Goal: Task Accomplishment & Management: Complete application form

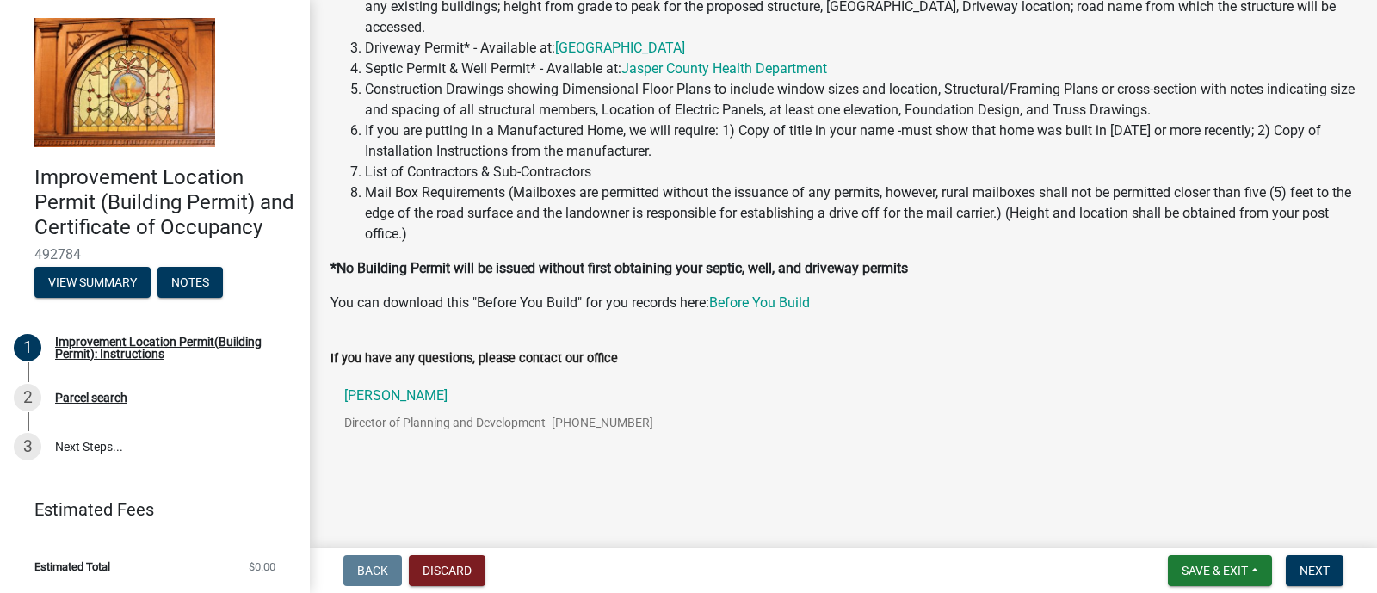
scroll to position [232, 0]
click at [1308, 566] on span "Next" at bounding box center [1315, 571] width 30 height 14
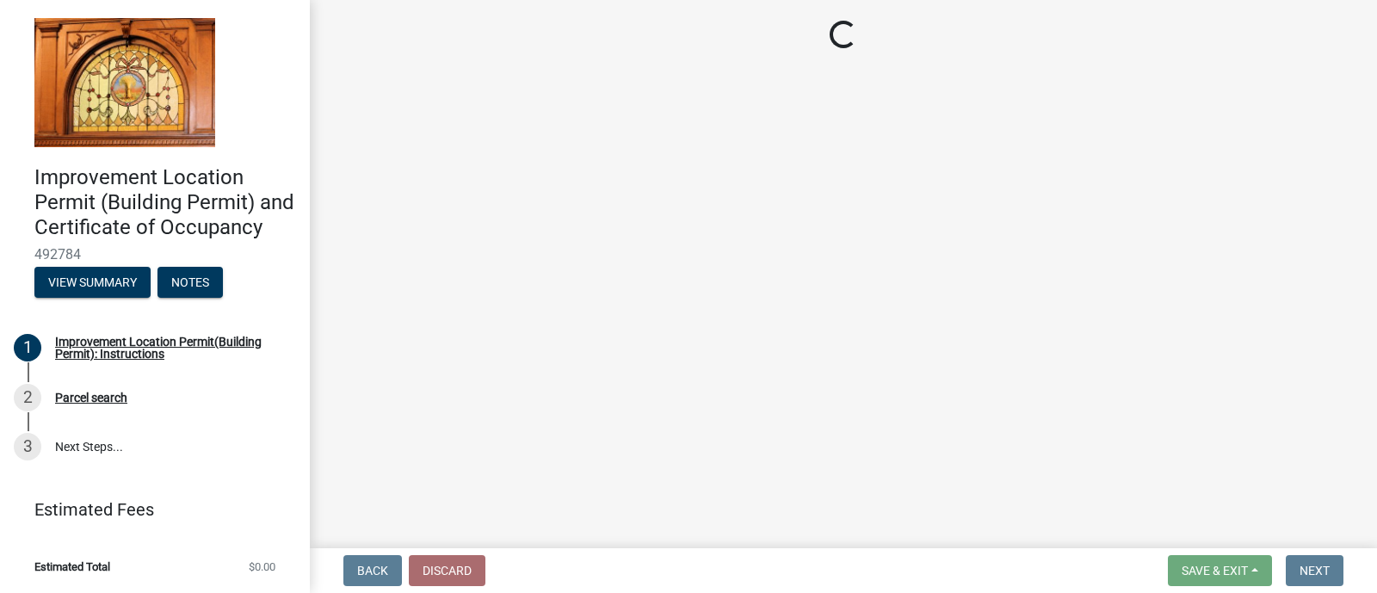
click at [564, 299] on main "Loading..." at bounding box center [843, 270] width 1067 height 541
click at [105, 290] on button "View Summary" at bounding box center [92, 282] width 116 height 31
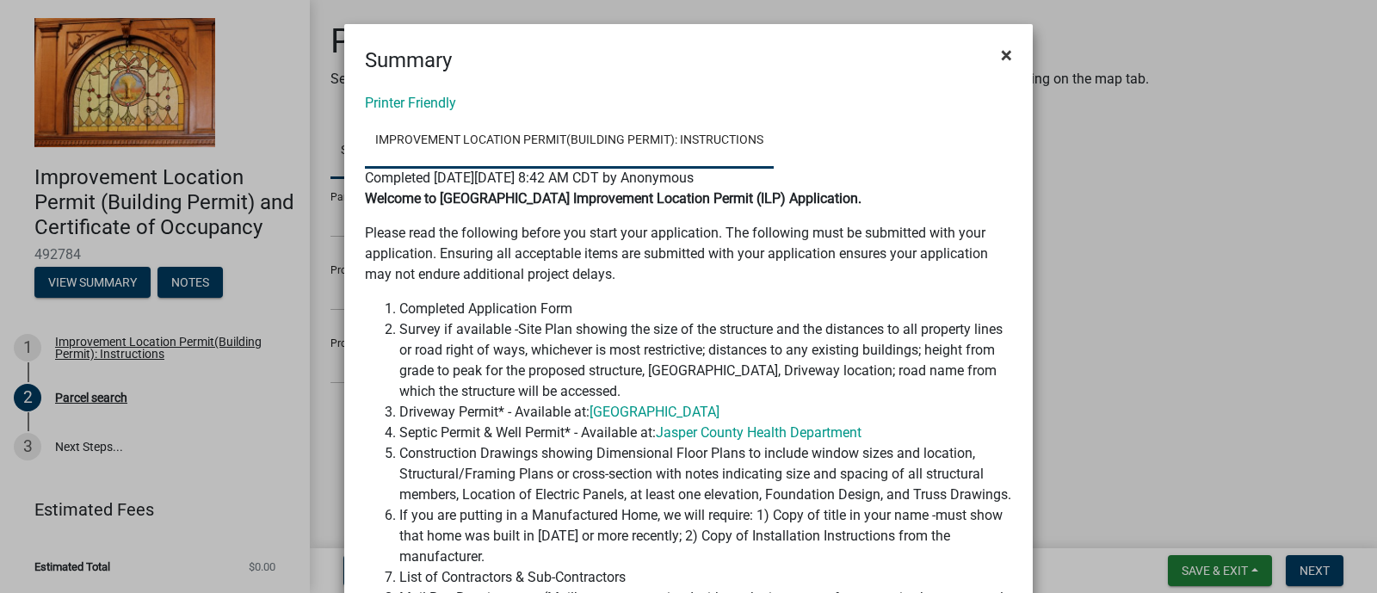
click at [1001, 54] on span "×" at bounding box center [1006, 55] width 11 height 24
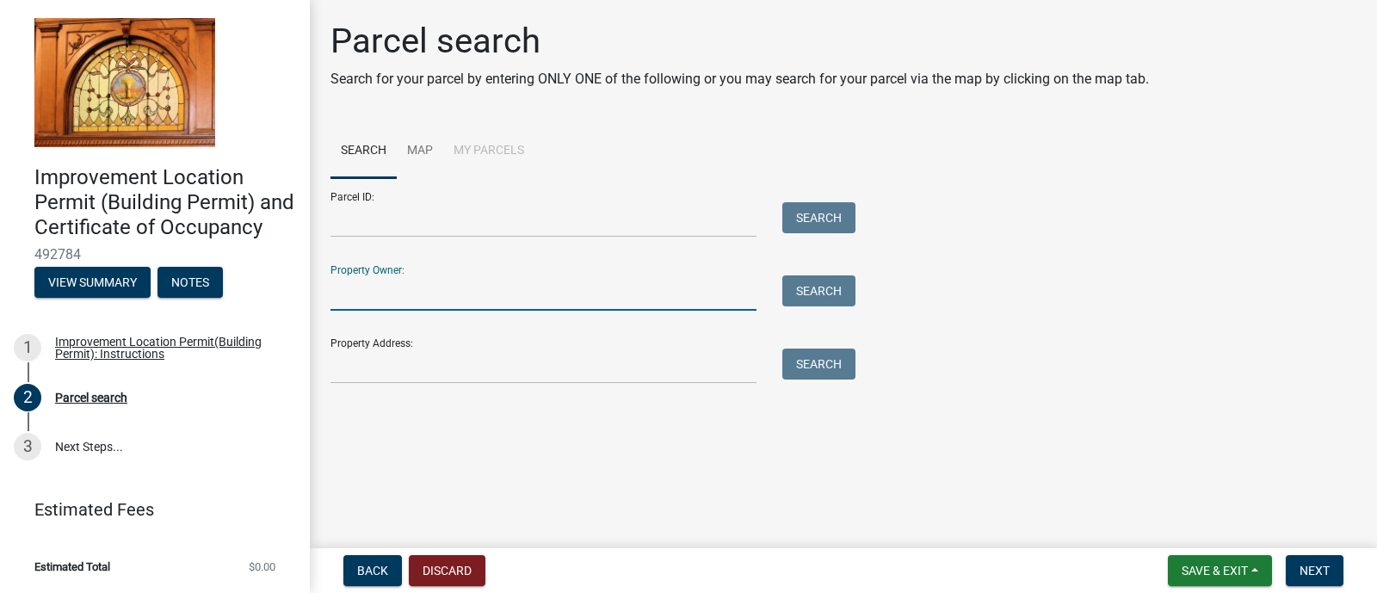
click at [387, 287] on input "Property Owner:" at bounding box center [544, 292] width 426 height 35
type input "maximoff"
click at [826, 291] on button "Search" at bounding box center [819, 290] width 73 height 31
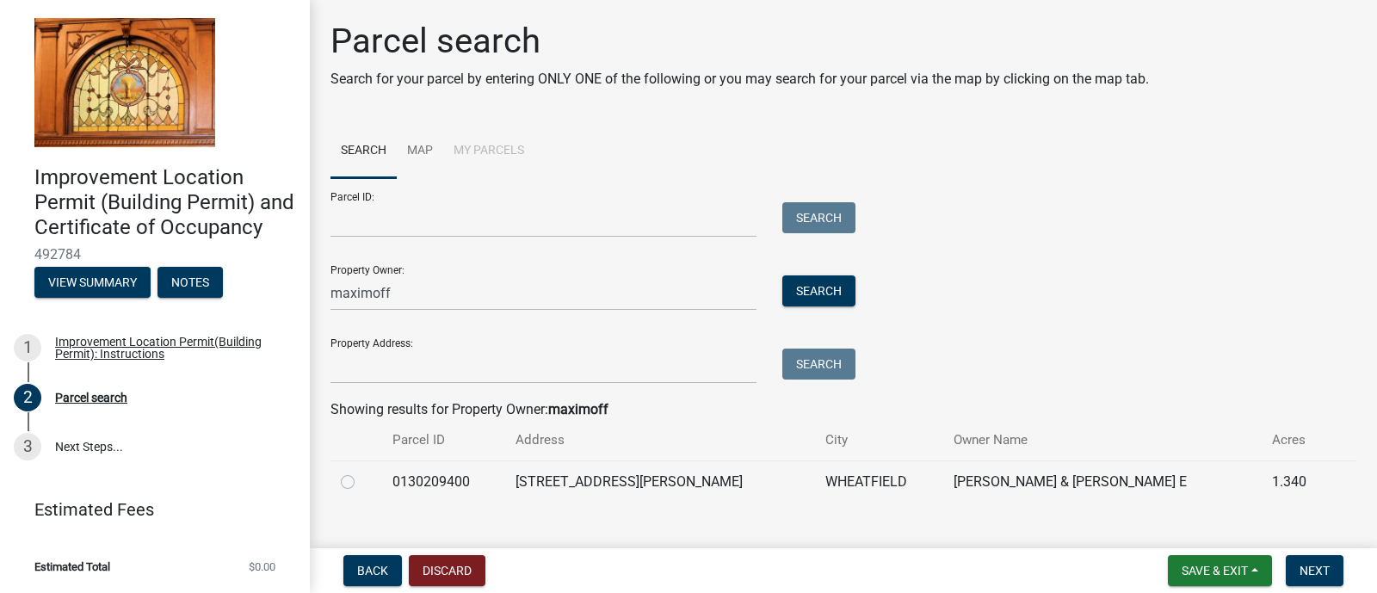
click at [362, 472] on label at bounding box center [362, 472] width 0 height 0
click at [362, 482] on input "radio" at bounding box center [367, 477] width 11 height 11
radio input "true"
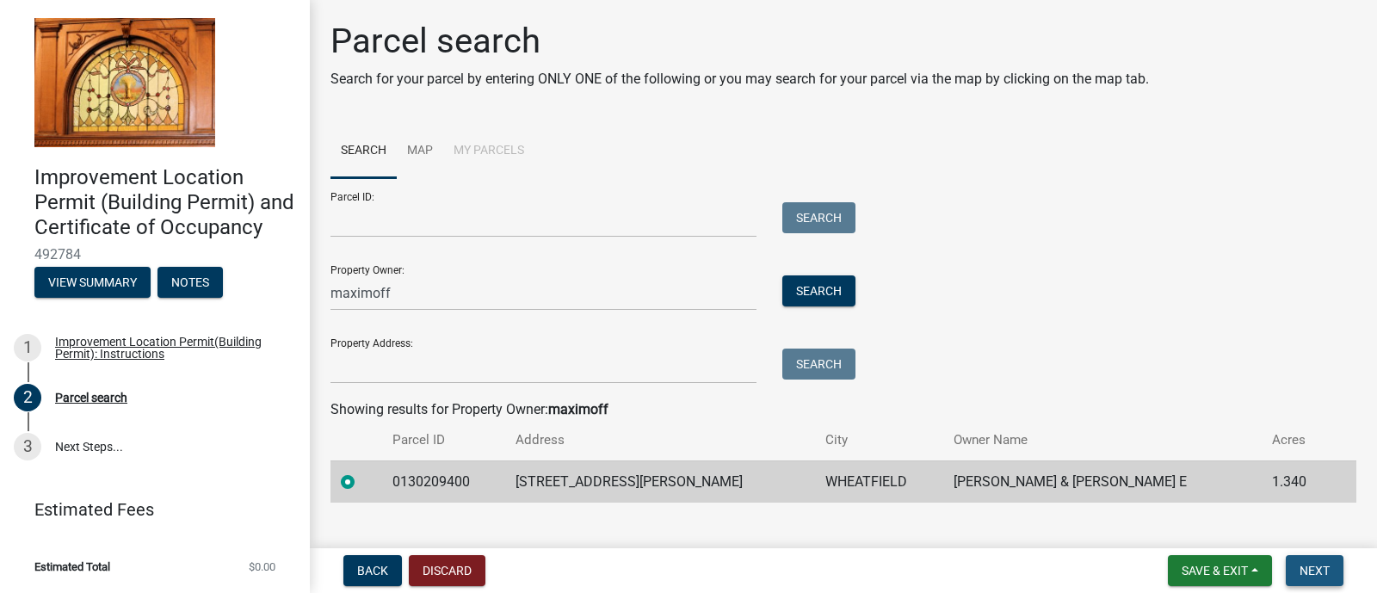
click at [1308, 572] on span "Next" at bounding box center [1315, 571] width 30 height 14
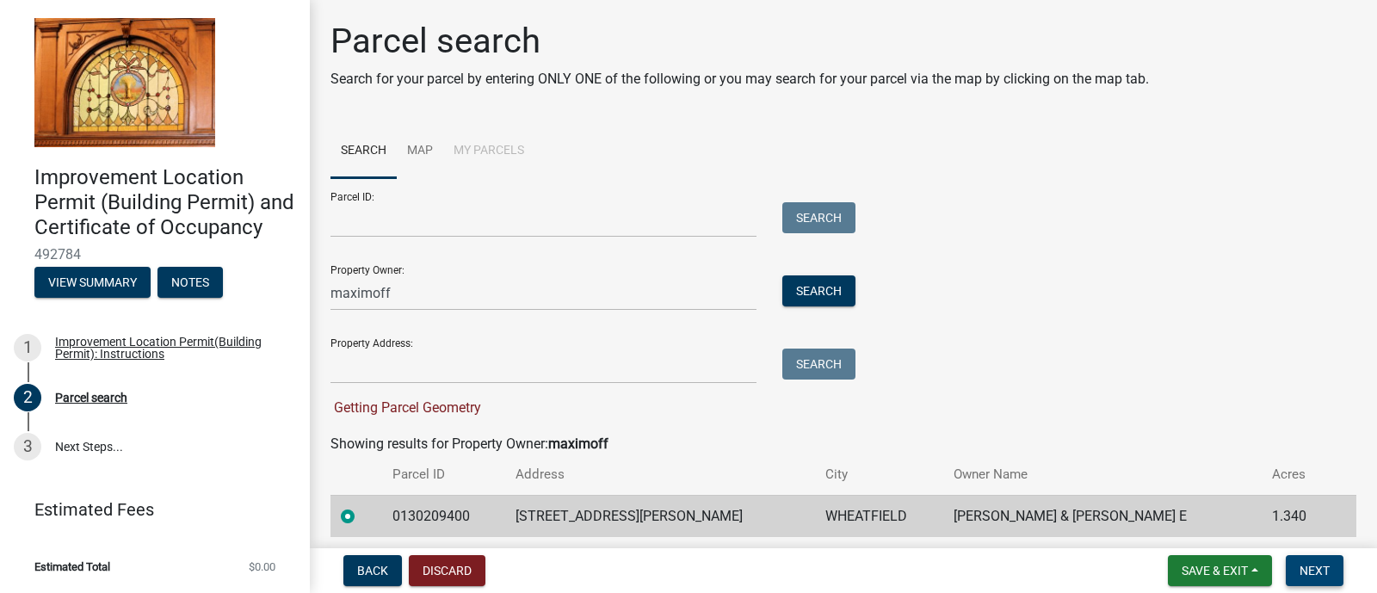
scroll to position [62, 0]
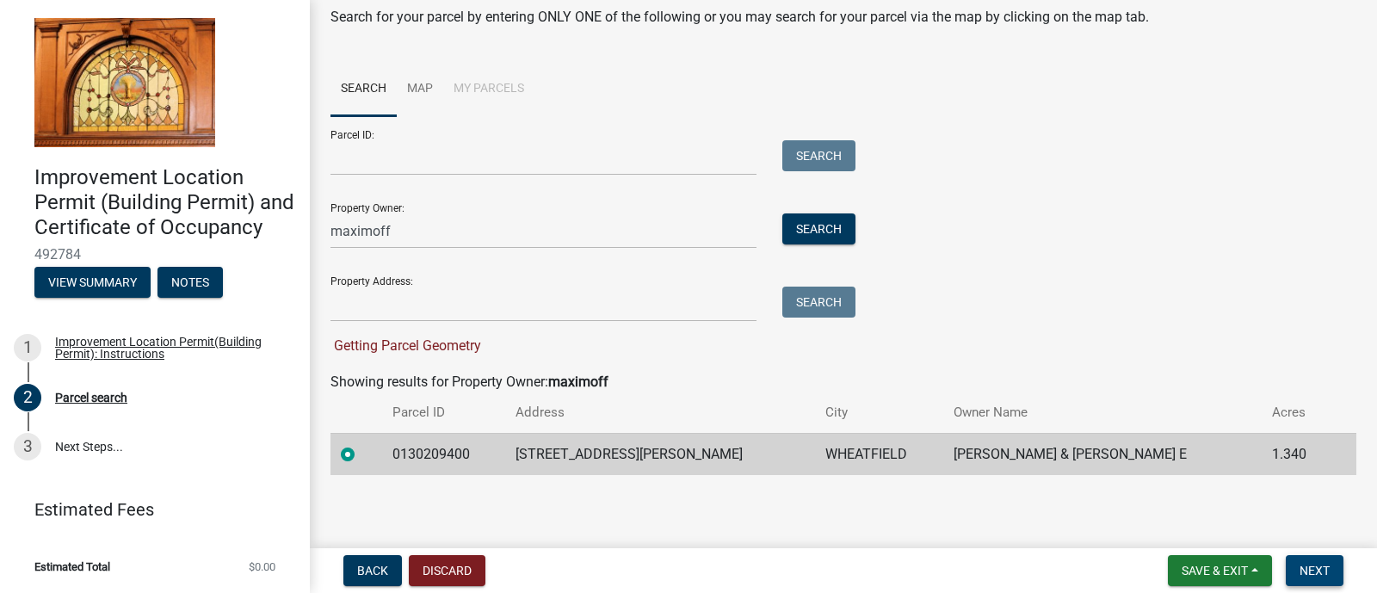
click at [1313, 566] on span "Next" at bounding box center [1315, 571] width 30 height 14
click at [676, 463] on td "[STREET_ADDRESS][PERSON_NAME]" at bounding box center [660, 454] width 311 height 42
click at [1306, 570] on span "Next" at bounding box center [1315, 571] width 30 height 14
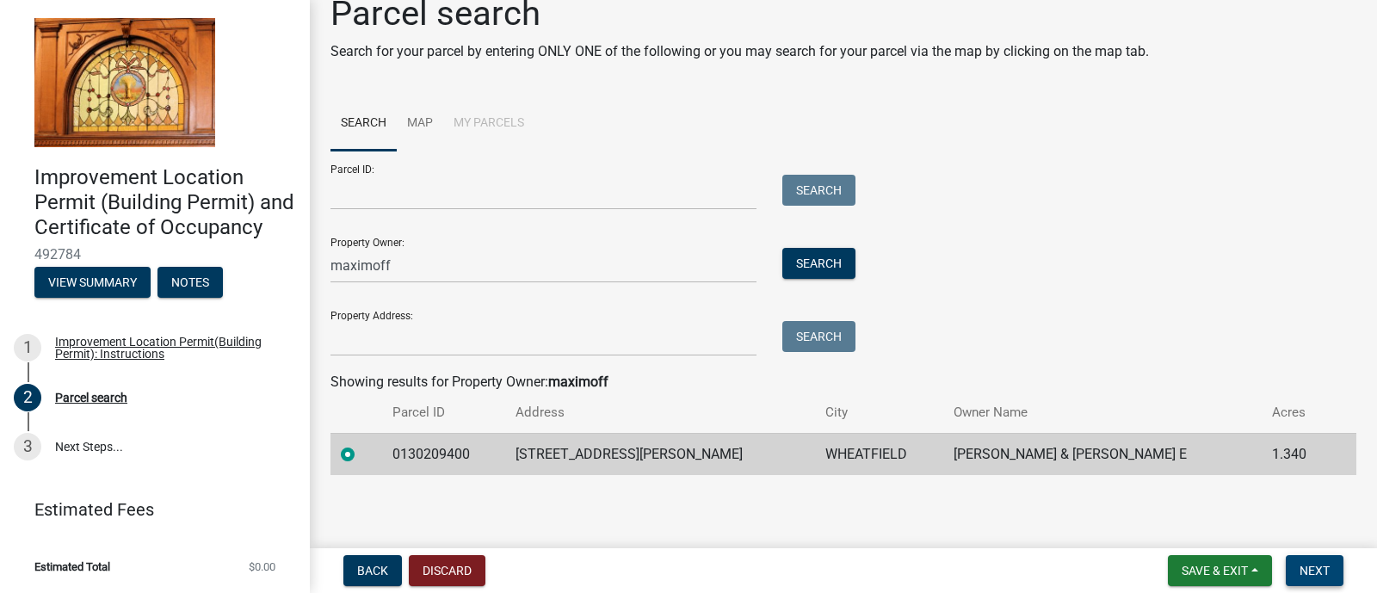
click at [1308, 568] on span "Next" at bounding box center [1315, 571] width 30 height 14
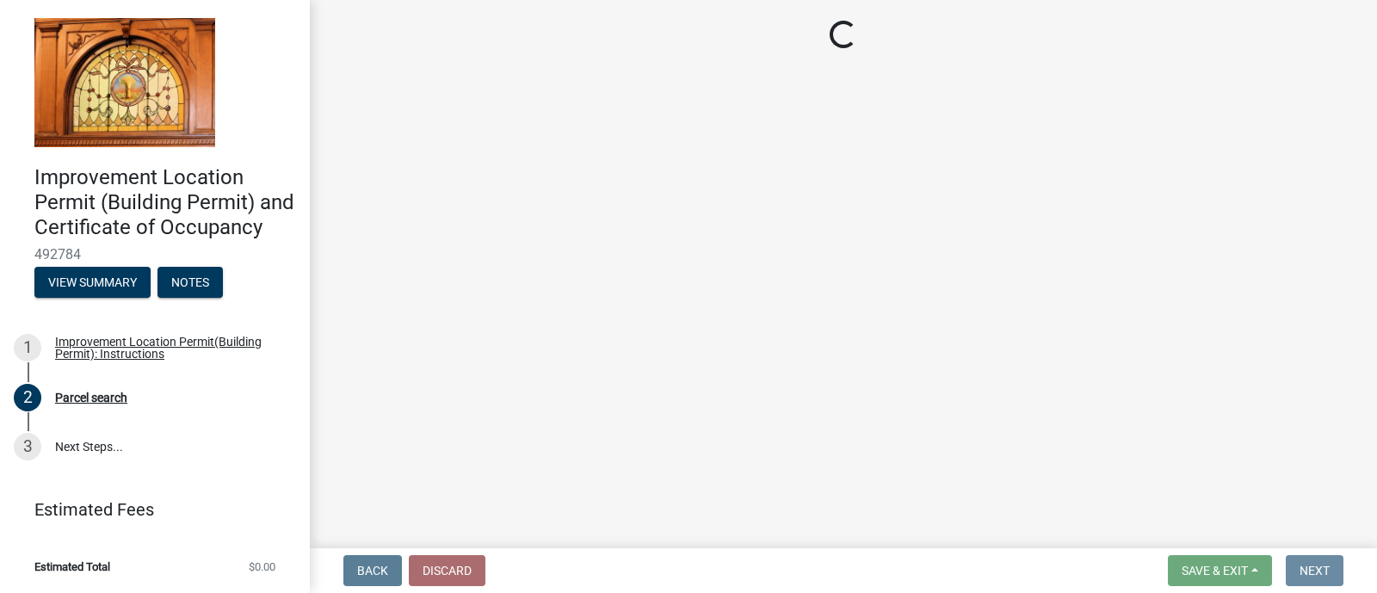
scroll to position [0, 0]
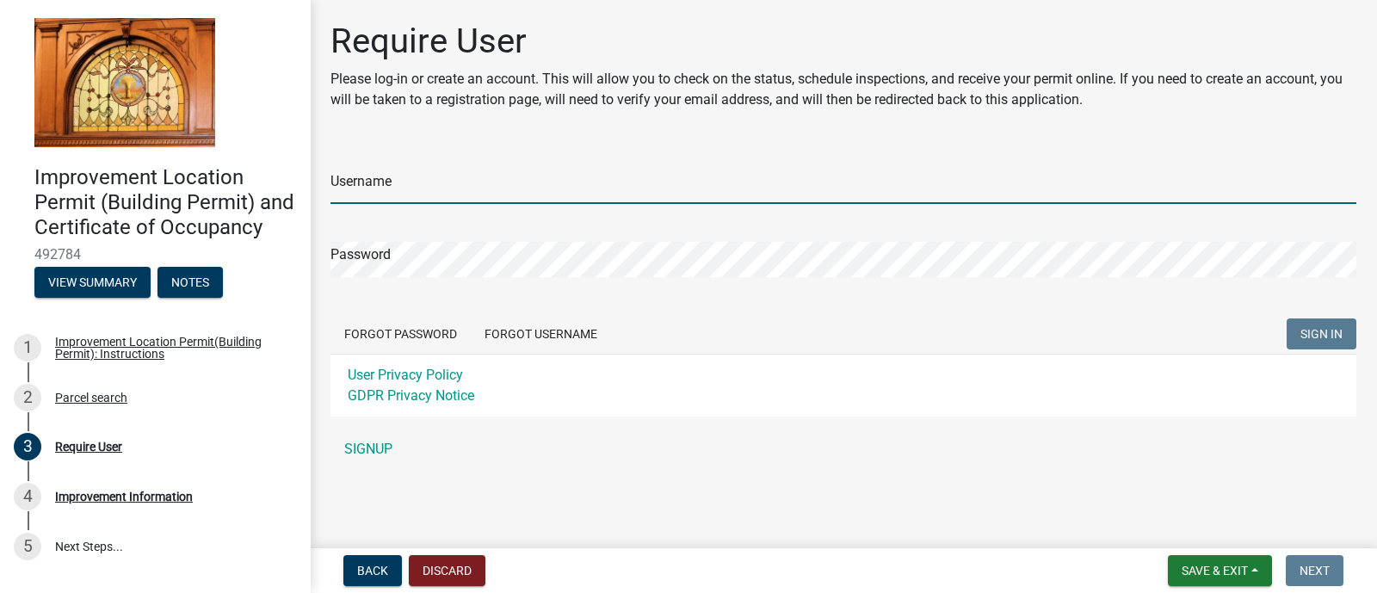
type input "Maximoff"
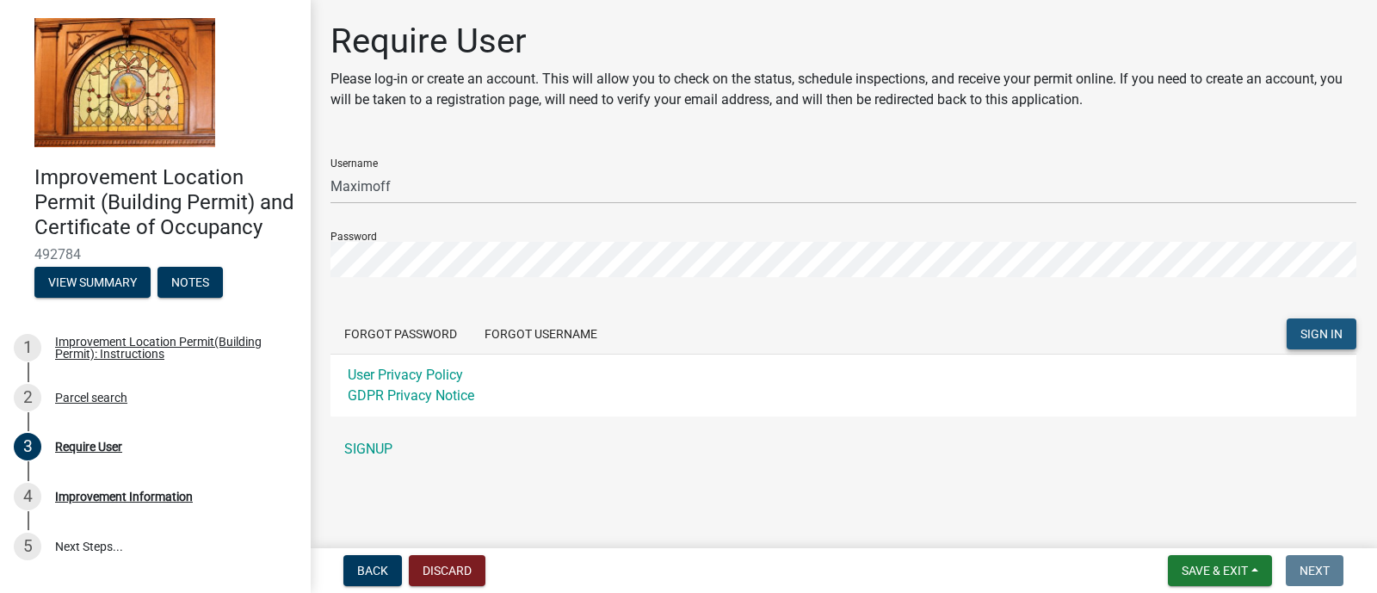
click at [1327, 338] on span "SIGN IN" at bounding box center [1322, 333] width 42 height 14
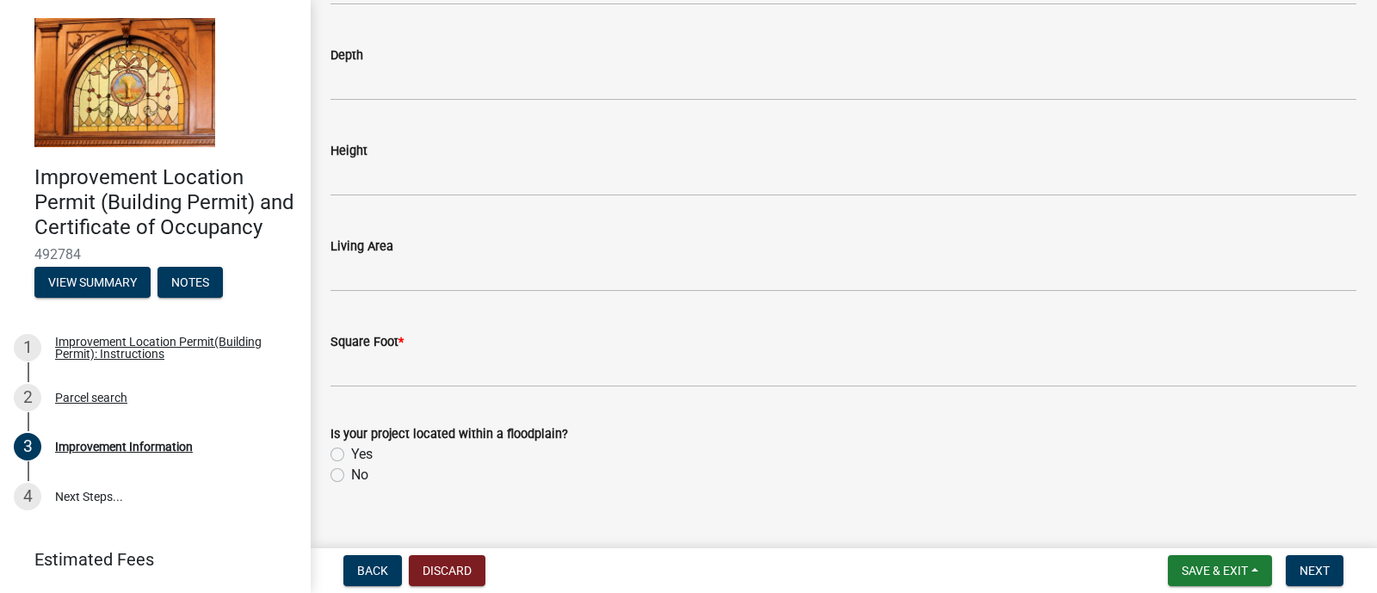
scroll to position [2681, 0]
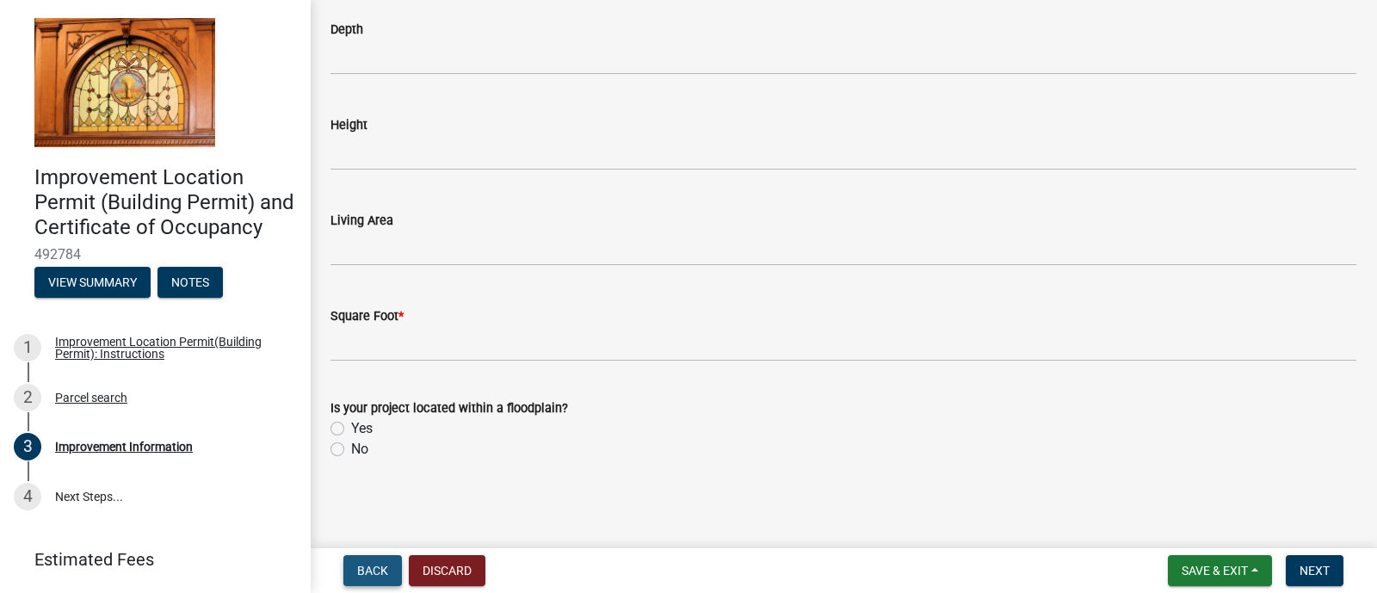
click at [368, 570] on span "Back" at bounding box center [372, 571] width 31 height 14
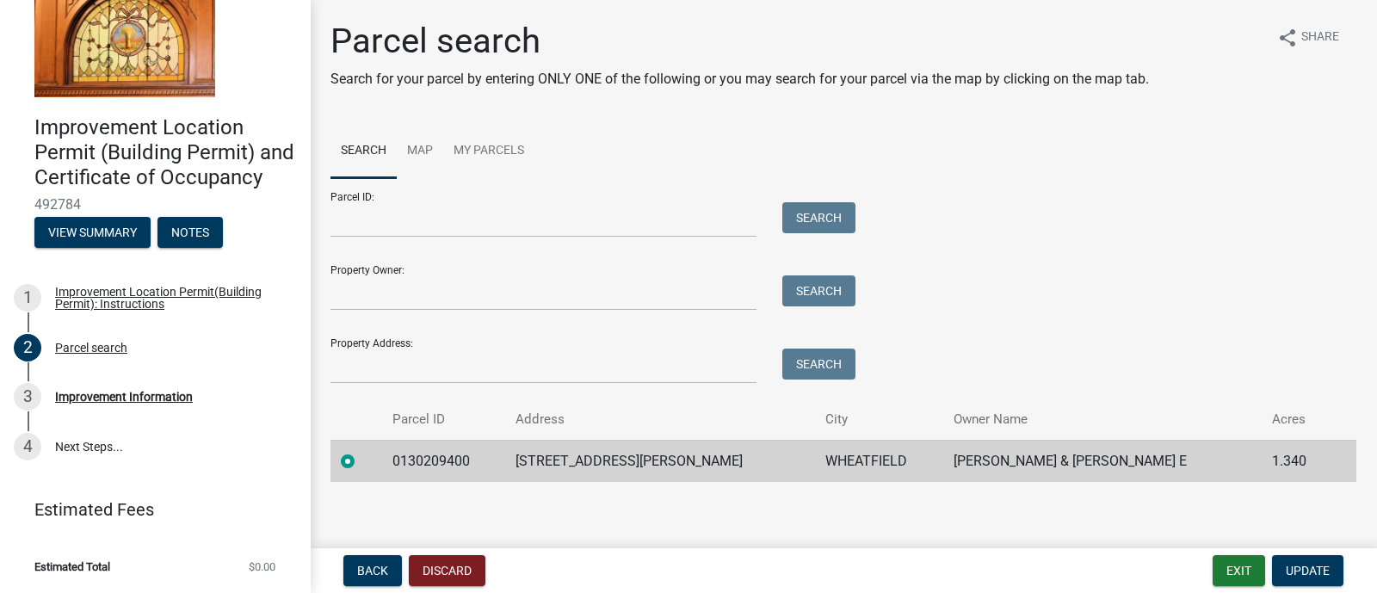
scroll to position [73, 0]
